Goal: Transaction & Acquisition: Purchase product/service

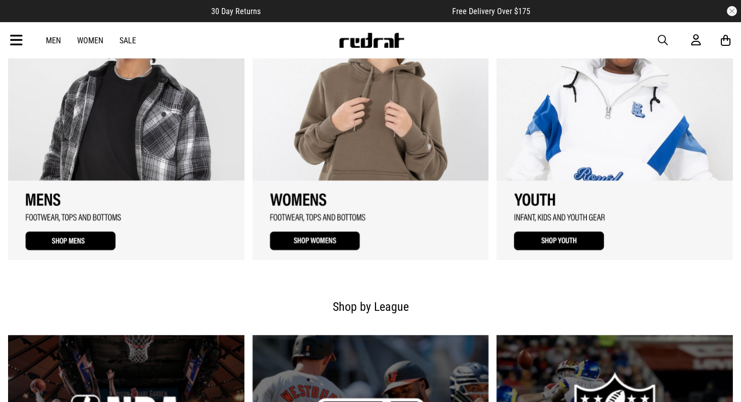
scroll to position [872, 0]
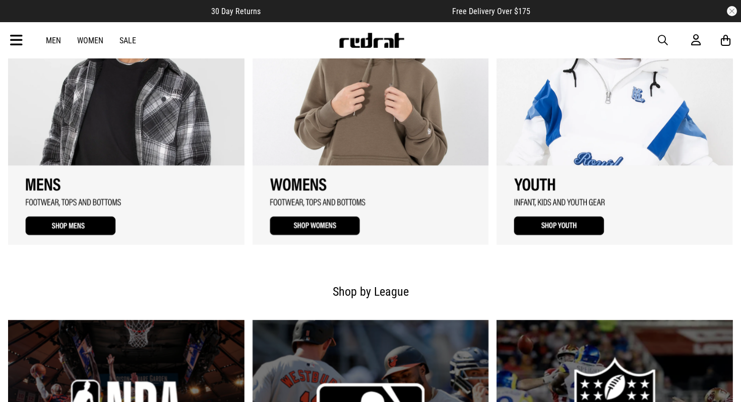
click at [95, 39] on link "Women" at bounding box center [90, 41] width 26 height 10
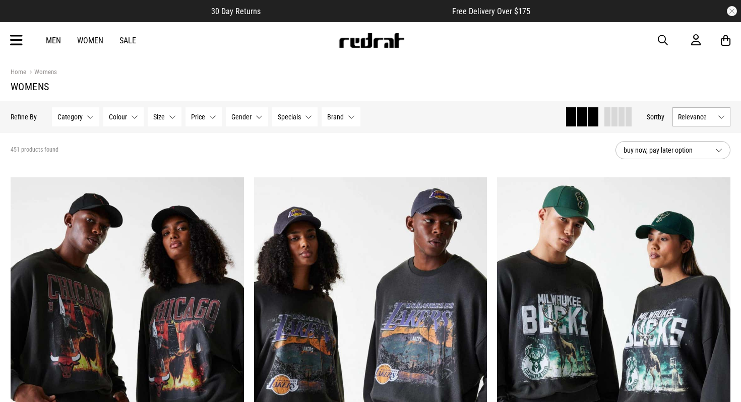
click at [81, 119] on span "Category" at bounding box center [69, 117] width 25 height 8
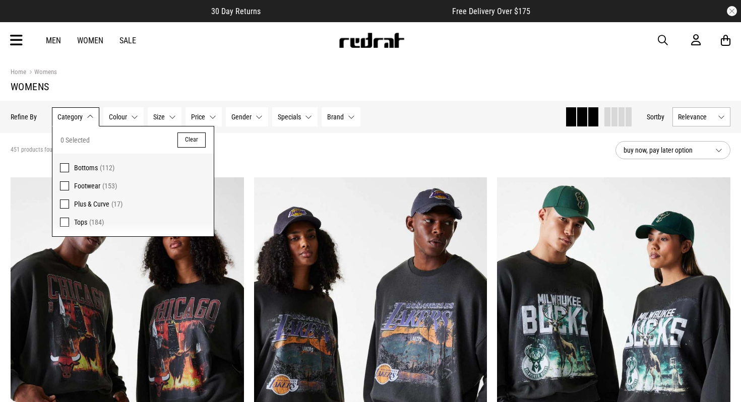
click at [95, 188] on span "Footwear" at bounding box center [87, 186] width 26 height 8
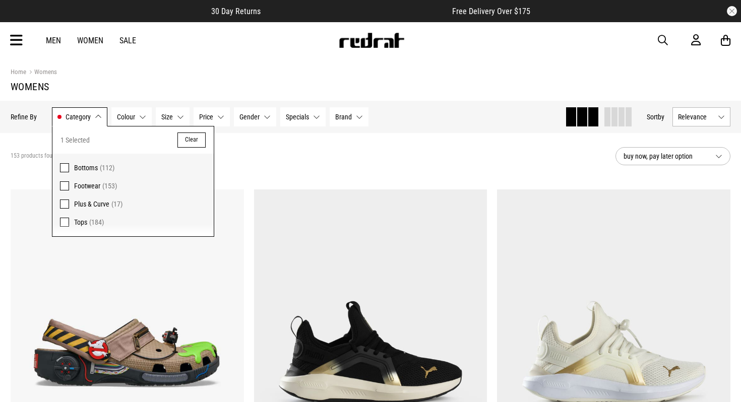
click at [177, 120] on button "Size None selected" at bounding box center [173, 116] width 34 height 19
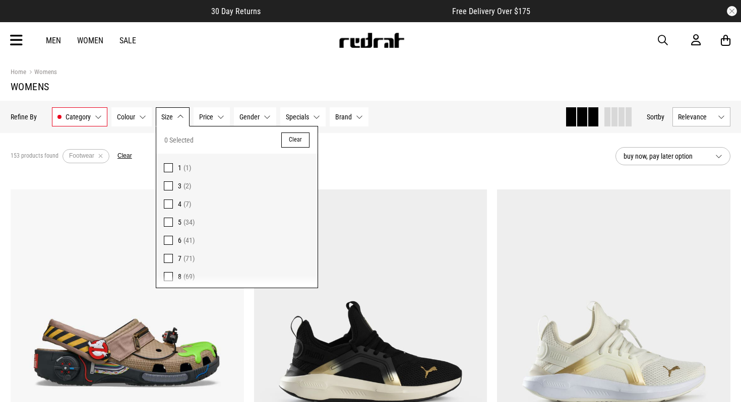
click at [173, 278] on label "8 (69)" at bounding box center [236, 277] width 161 height 18
click at [413, 164] on div "69 products found Active Filters Footwear 8 Clear" at bounding box center [309, 156] width 597 height 30
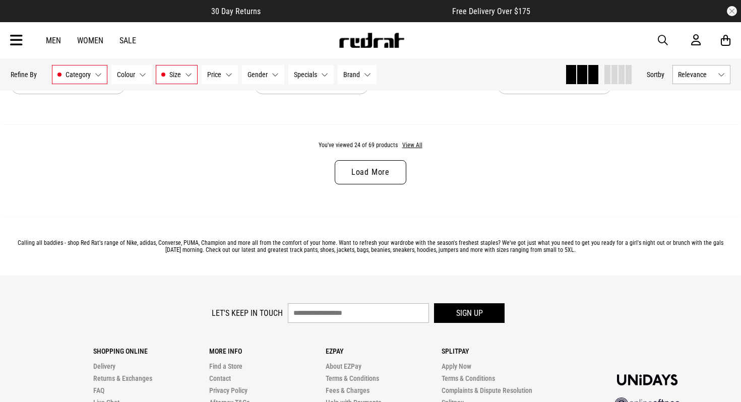
scroll to position [3300, 0]
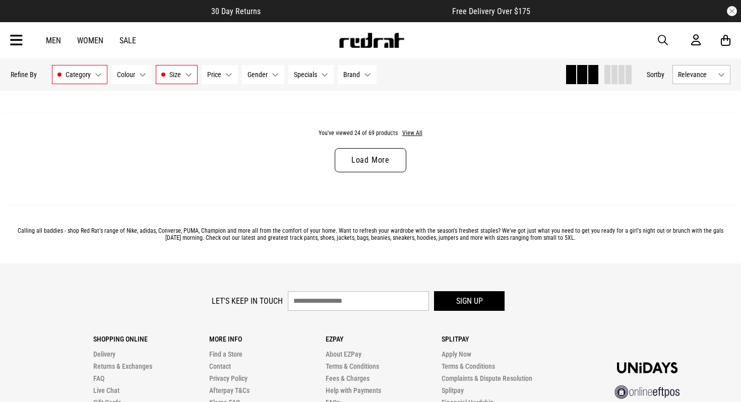
click at [390, 158] on link "Load More" at bounding box center [371, 160] width 72 height 24
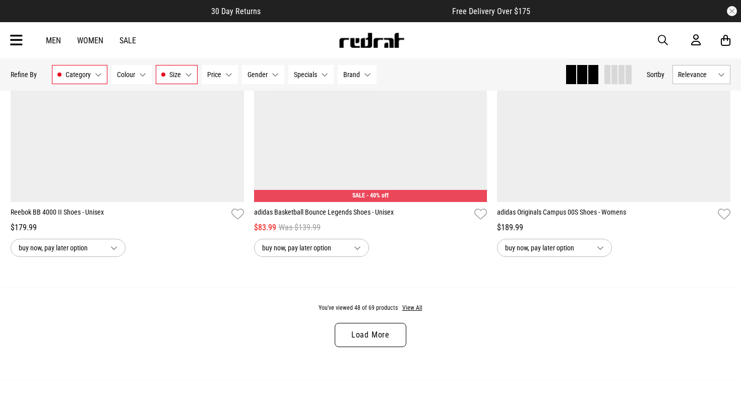
scroll to position [6307, 0]
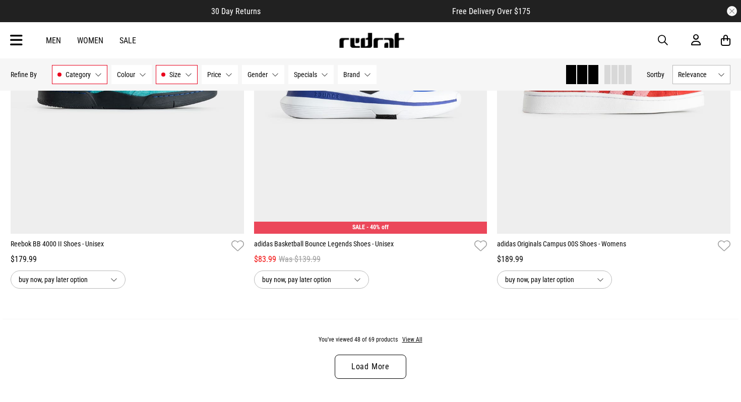
click at [394, 368] on link "Load More" at bounding box center [371, 367] width 72 height 24
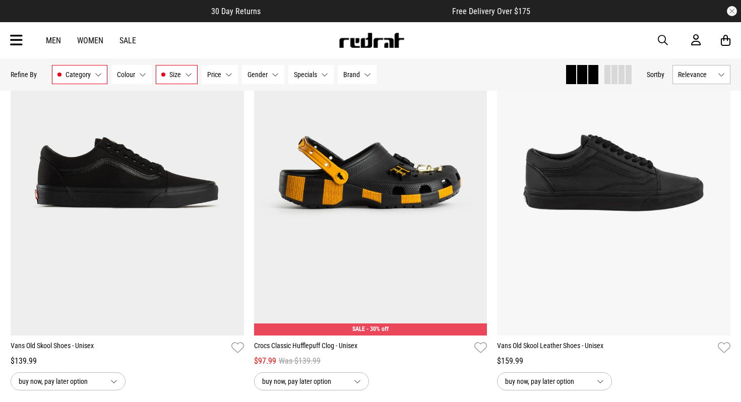
scroll to position [9014, 0]
